Goal: Find specific page/section: Find specific page/section

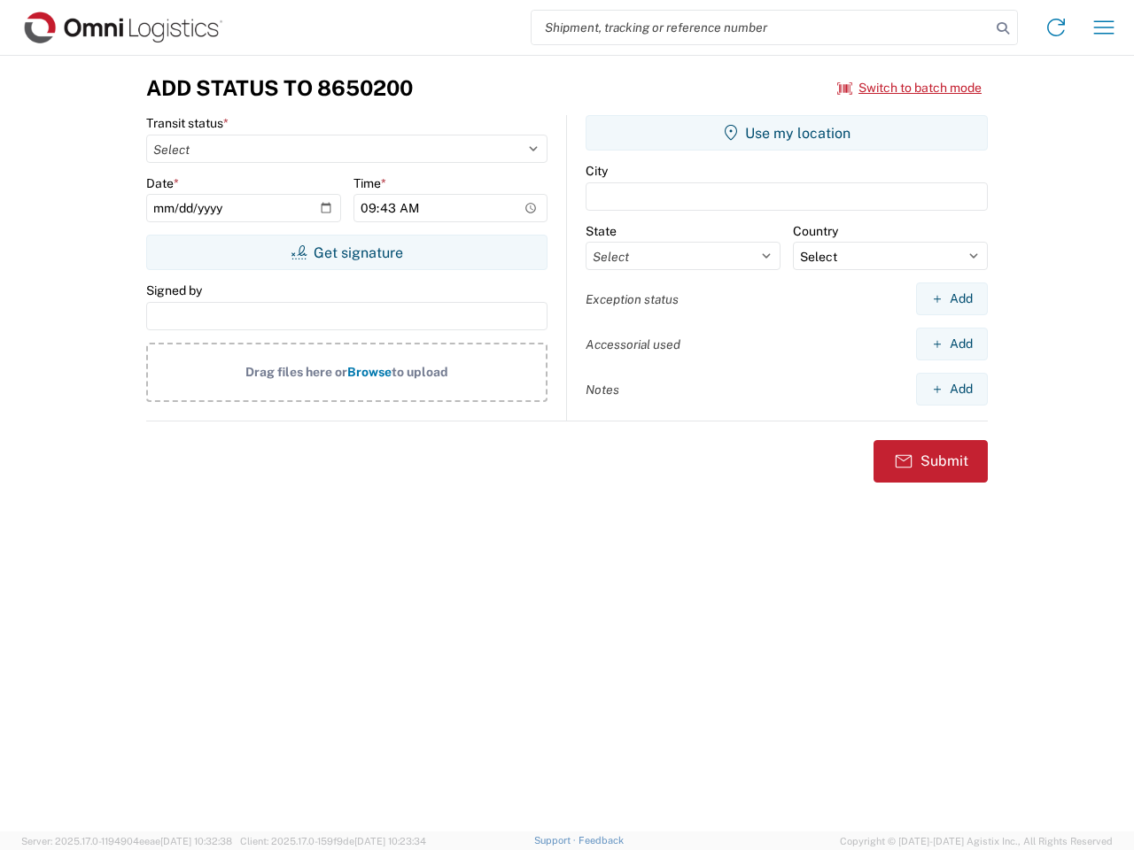
click at [761, 27] on input "search" at bounding box center [761, 28] width 459 height 34
click at [1003, 28] on icon at bounding box center [1002, 28] width 25 height 25
click at [1056, 27] on icon at bounding box center [1056, 27] width 28 height 28
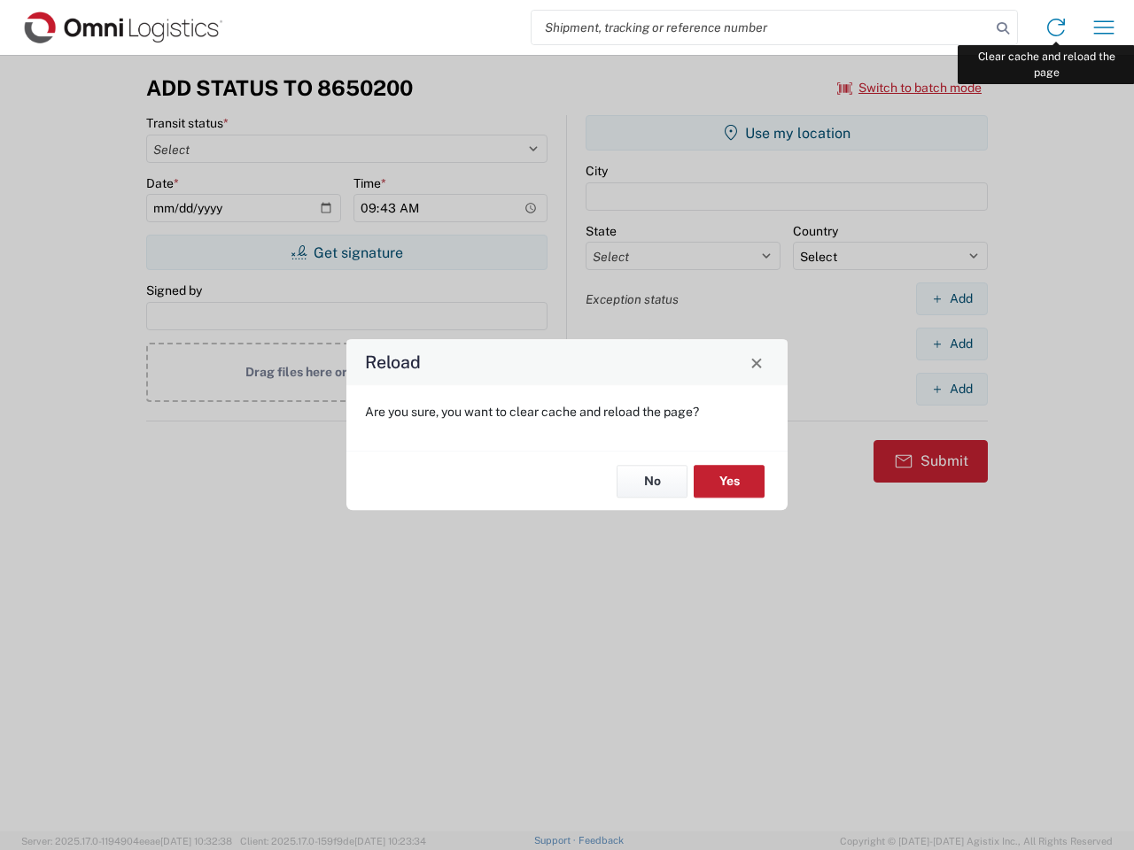
click at [1104, 27] on div "Reload Are you sure, you want to clear cache and reload the page? No Yes" at bounding box center [567, 425] width 1134 height 850
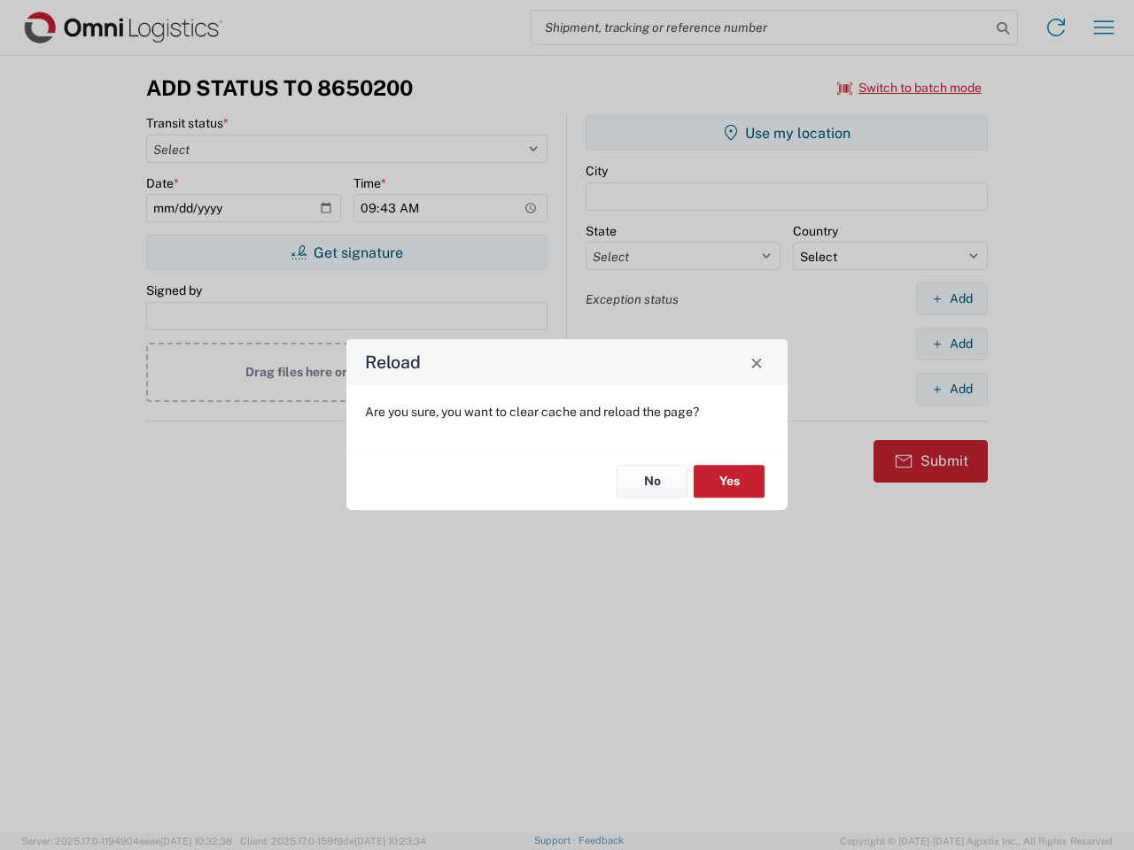
click at [910, 88] on div "Reload Are you sure, you want to clear cache and reload the page? No Yes" at bounding box center [567, 425] width 1134 height 850
click at [346, 252] on div "Reload Are you sure, you want to clear cache and reload the page? No Yes" at bounding box center [567, 425] width 1134 height 850
click at [787, 133] on div "Reload Are you sure, you want to clear cache and reload the page? No Yes" at bounding box center [567, 425] width 1134 height 850
click at [951, 299] on div "Reload Are you sure, you want to clear cache and reload the page? No Yes" at bounding box center [567, 425] width 1134 height 850
click at [951, 344] on div "Reload Are you sure, you want to clear cache and reload the page? No Yes" at bounding box center [567, 425] width 1134 height 850
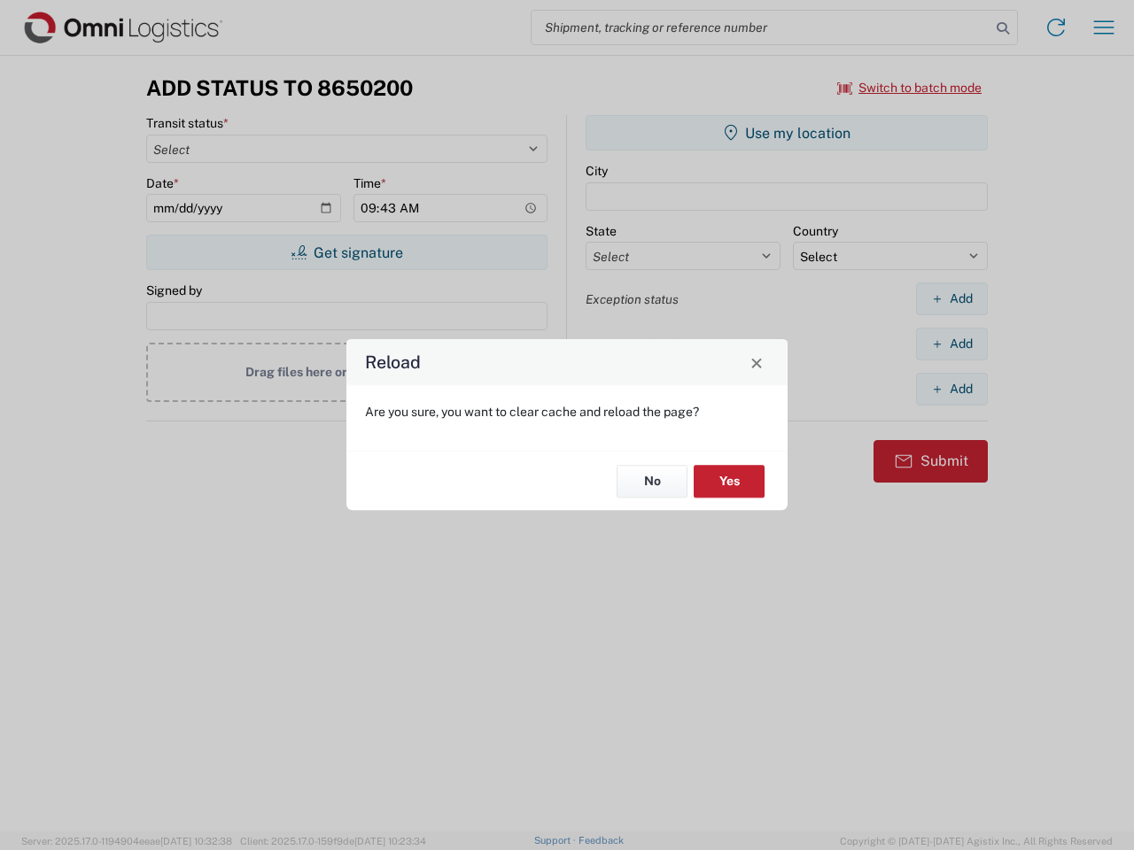
click at [951, 389] on div "Reload Are you sure, you want to clear cache and reload the page? No Yes" at bounding box center [567, 425] width 1134 height 850
